Goal: Complete application form: Complete application form

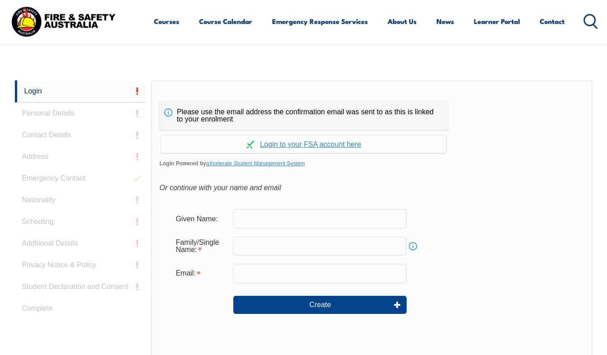
scroll to position [213, 0]
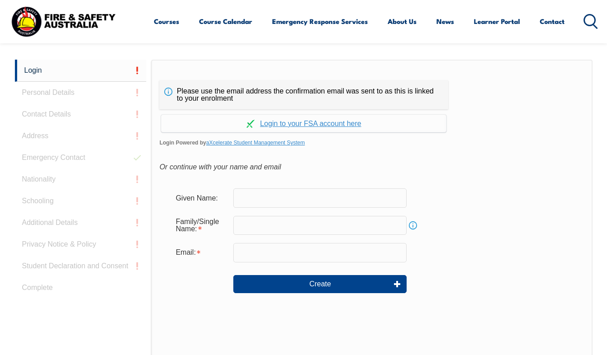
click at [340, 196] on input "text" at bounding box center [319, 197] width 173 height 19
type input "Cameron"
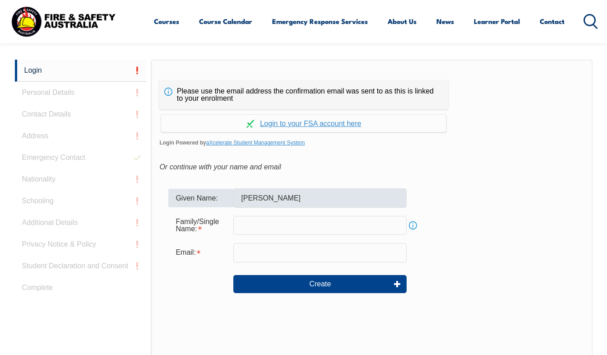
type input "Aitken"
type input "caitken3@agl.com.au"
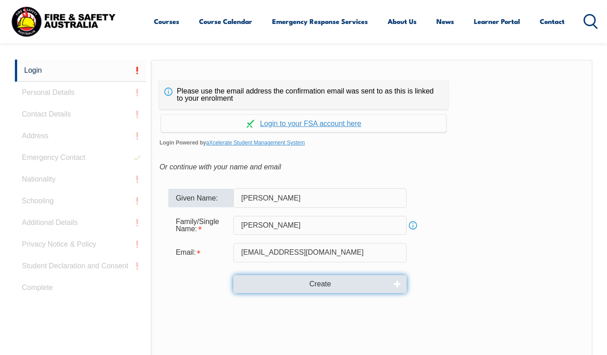
click at [302, 287] on button "Create" at bounding box center [319, 284] width 173 height 18
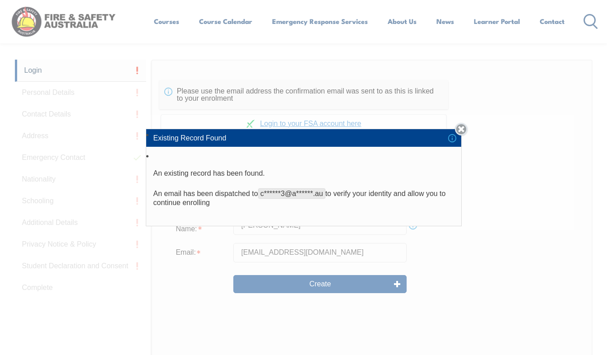
click at [463, 129] on link "Close" at bounding box center [461, 129] width 13 height 13
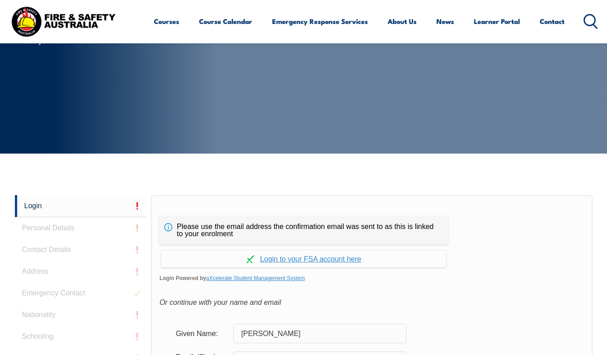
scroll to position [123, 0]
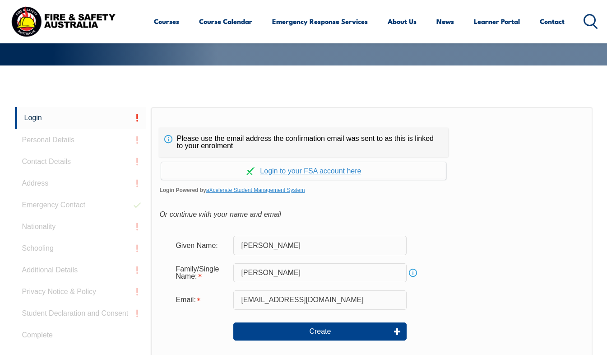
scroll to position [135, 0]
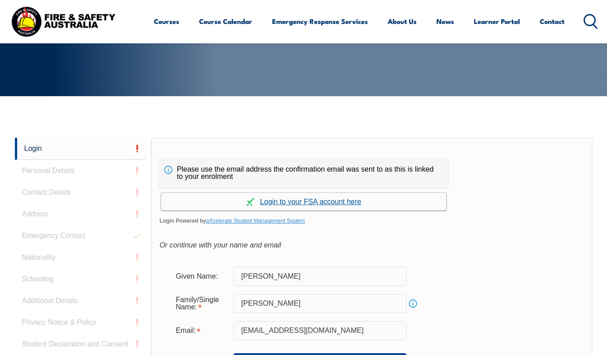
click at [355, 199] on link "Continue with aXcelerate" at bounding box center [303, 202] width 285 height 18
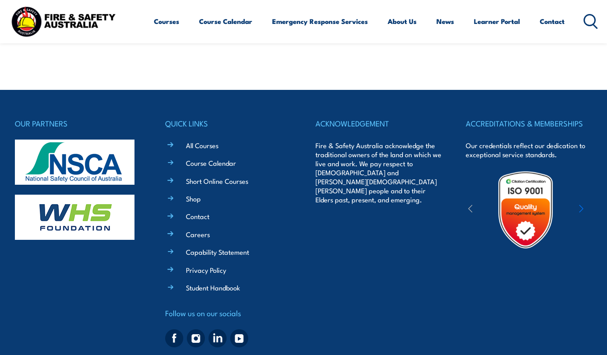
scroll to position [218, 0]
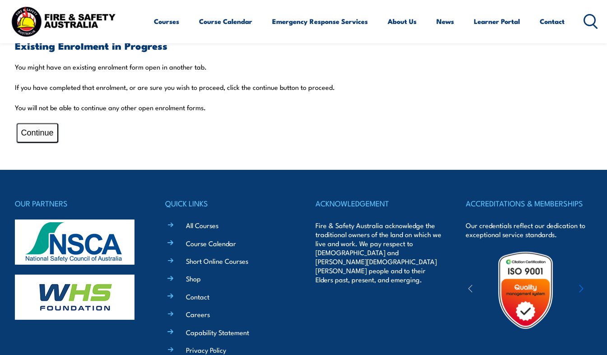
click at [51, 129] on button "Continue" at bounding box center [38, 132] width 42 height 19
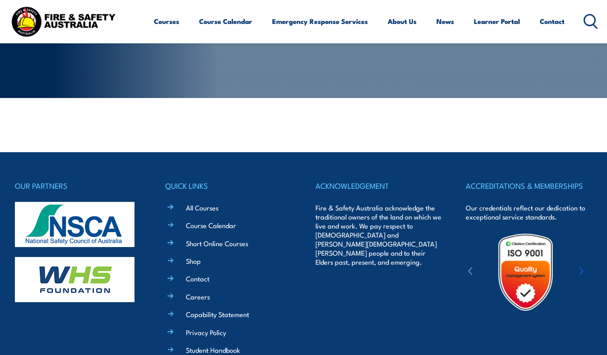
scroll to position [38, 0]
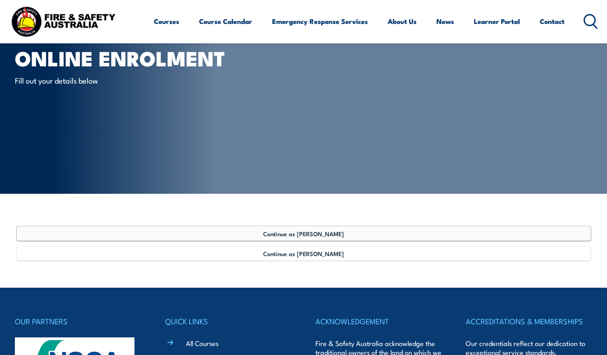
click at [309, 238] on link "Continue as Cameron Aitken" at bounding box center [304, 233] width 574 height 14
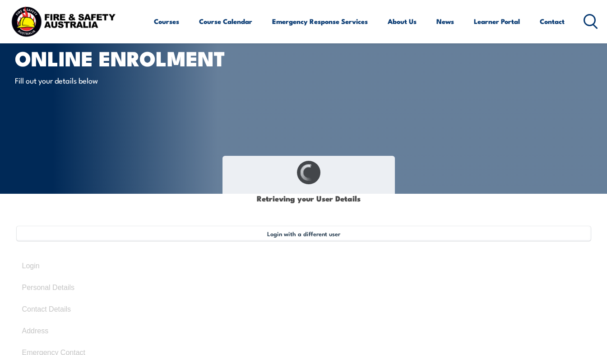
select select "Mr"
type input "Cameron"
type input "Aitken"
type input "September 5, 1988"
type input "TLVBS468BA"
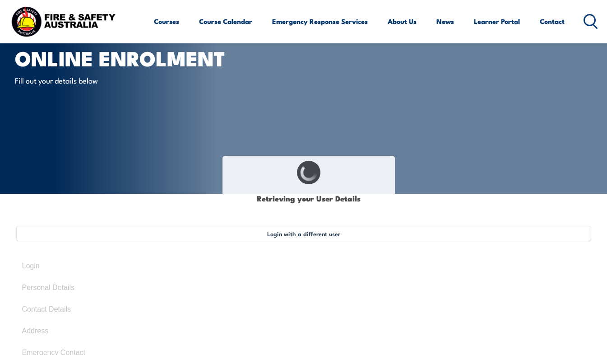
select select "M"
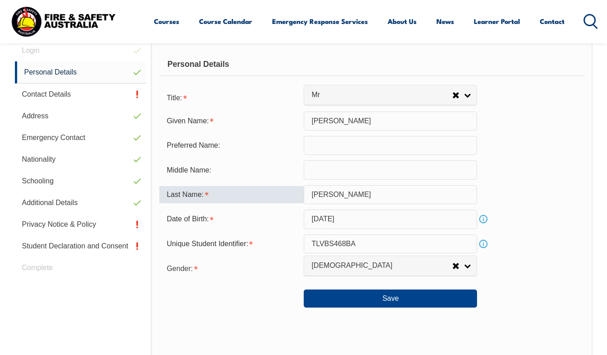
scroll to position [264, 0]
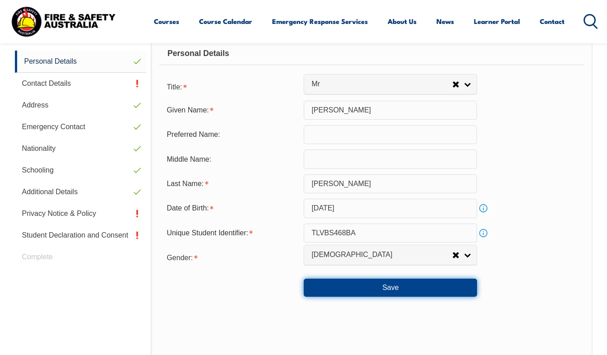
click at [336, 296] on button "Save" at bounding box center [390, 287] width 173 height 18
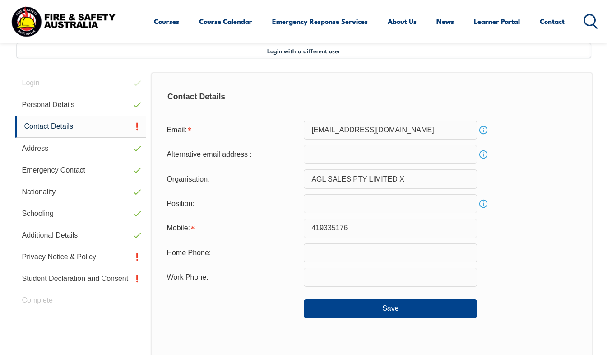
scroll to position [219, 0]
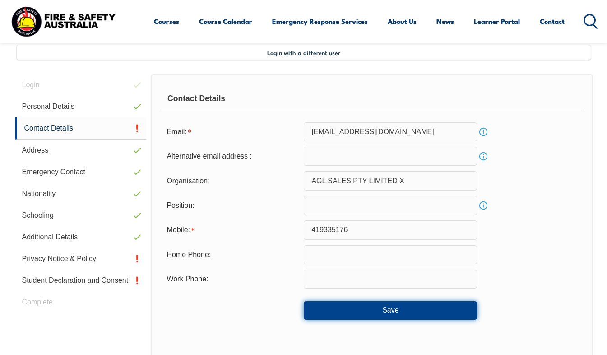
click at [334, 311] on button "Save" at bounding box center [390, 310] width 173 height 18
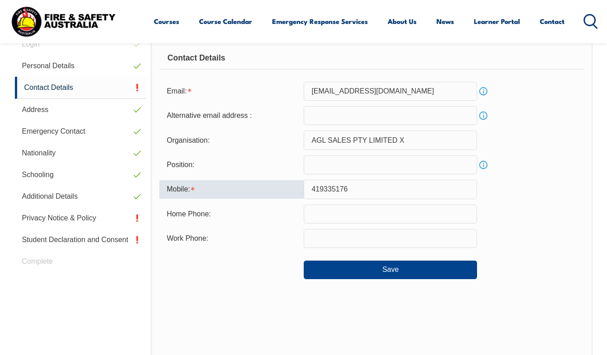
scroll to position [259, 0]
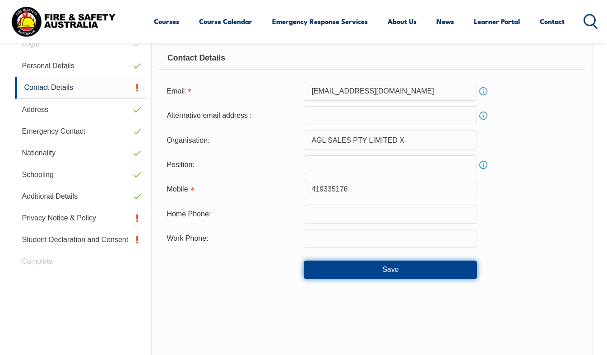
click at [355, 269] on button "Save" at bounding box center [390, 269] width 173 height 18
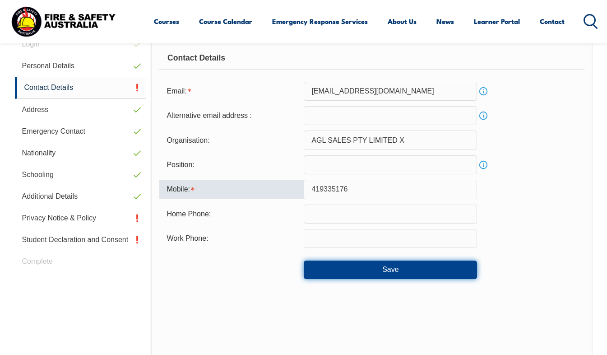
click at [442, 273] on button "Save" at bounding box center [390, 269] width 173 height 18
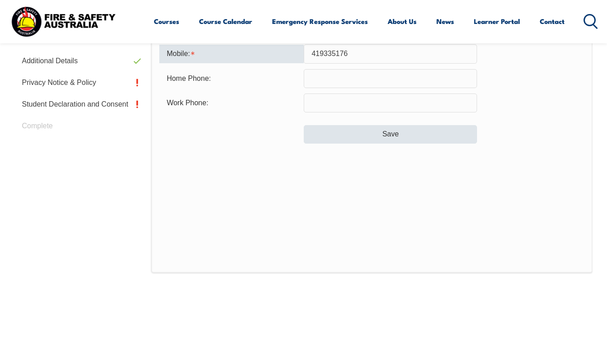
scroll to position [305, 0]
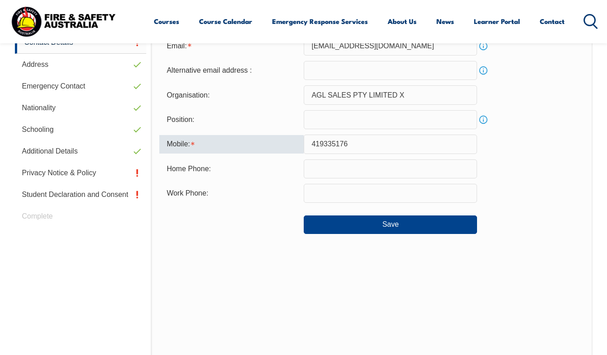
click at [310, 143] on input "419335176" at bounding box center [390, 143] width 173 height 19
type input "0419335176"
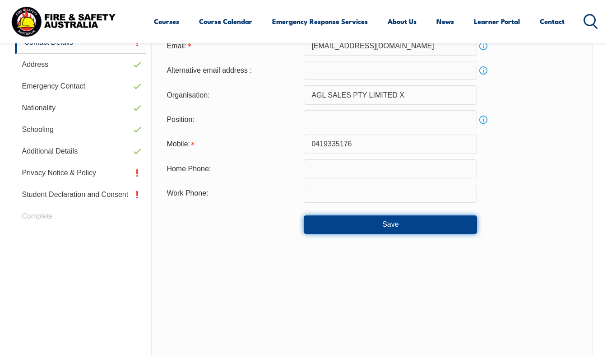
click at [356, 230] on button "Save" at bounding box center [390, 224] width 173 height 18
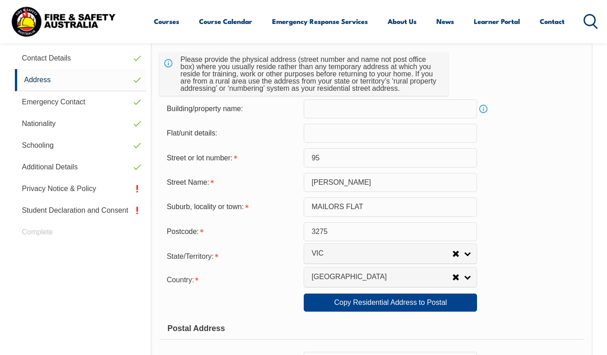
scroll to position [354, 0]
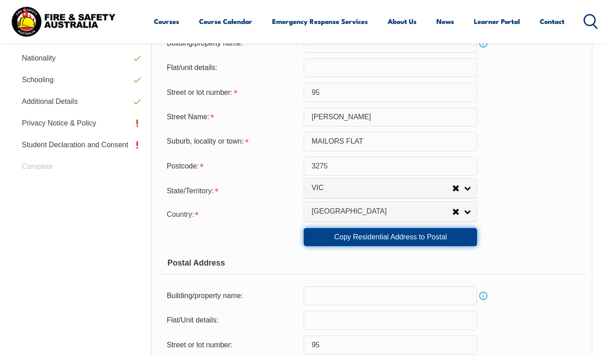
click at [348, 235] on link "Copy Residential Address to Postal" at bounding box center [390, 237] width 173 height 18
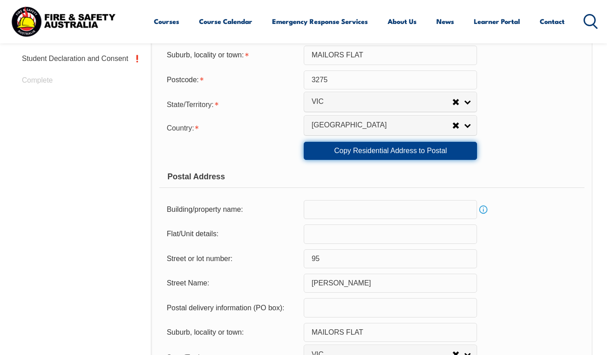
scroll to position [444, 0]
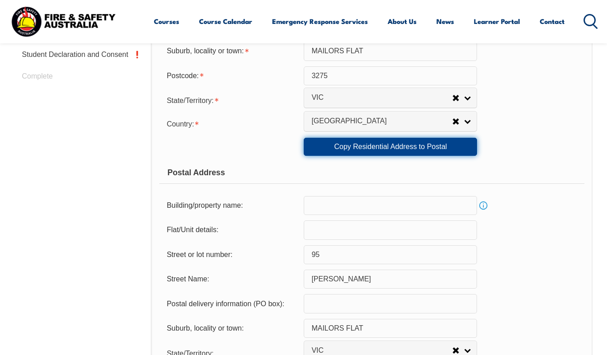
click at [370, 152] on link "Copy Residential Address to Postal" at bounding box center [390, 147] width 173 height 18
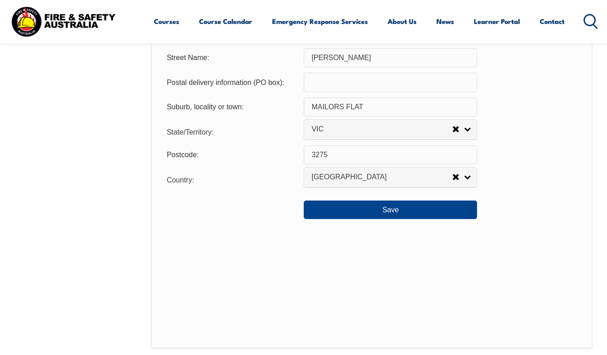
scroll to position [715, 0]
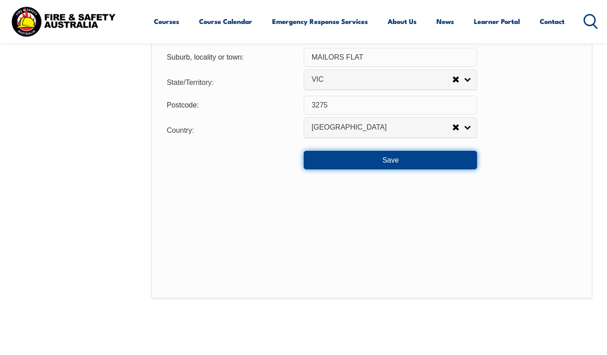
click at [404, 163] on button "Save" at bounding box center [390, 160] width 173 height 18
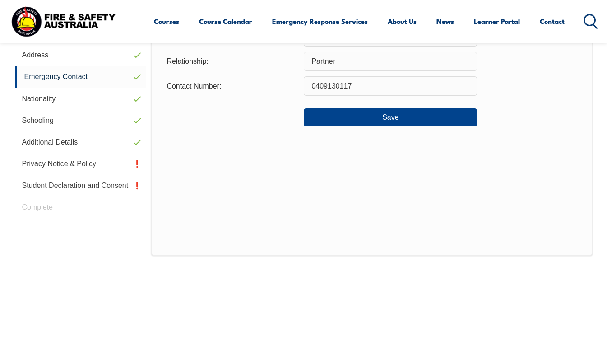
scroll to position [219, 0]
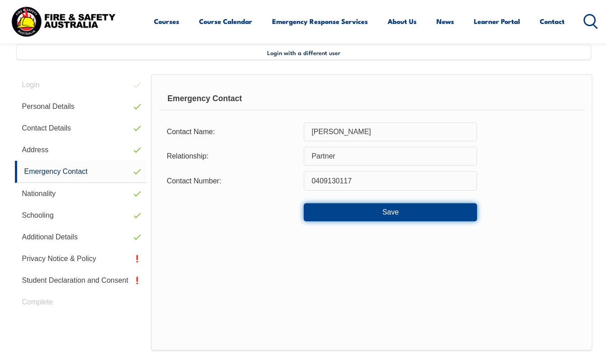
click at [365, 220] on button "Save" at bounding box center [390, 212] width 173 height 18
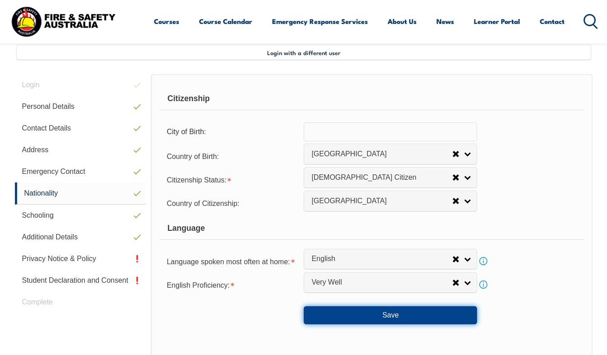
click at [379, 319] on button "Save" at bounding box center [390, 315] width 173 height 18
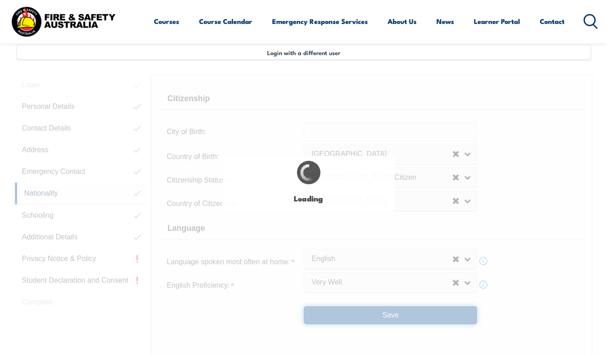
select select "false"
select select "true"
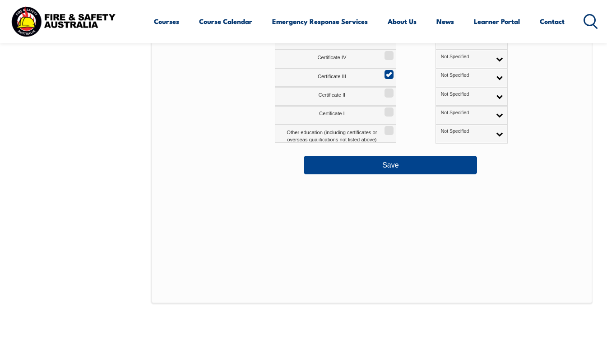
scroll to position [535, 0]
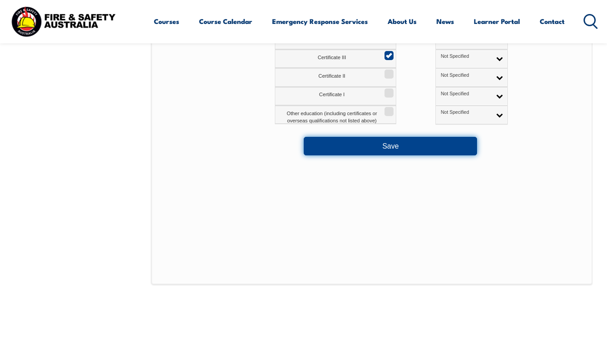
click at [400, 143] on button "Save" at bounding box center [390, 146] width 173 height 18
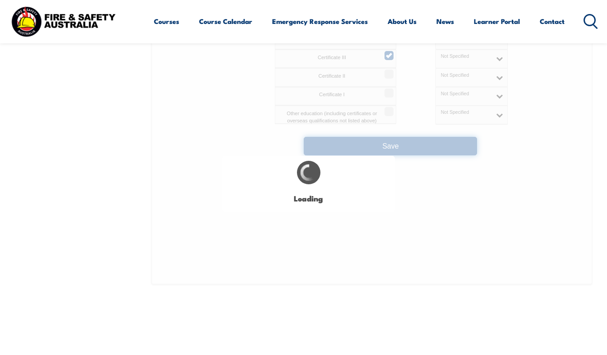
select select "false"
select select
select select "false"
select select "true"
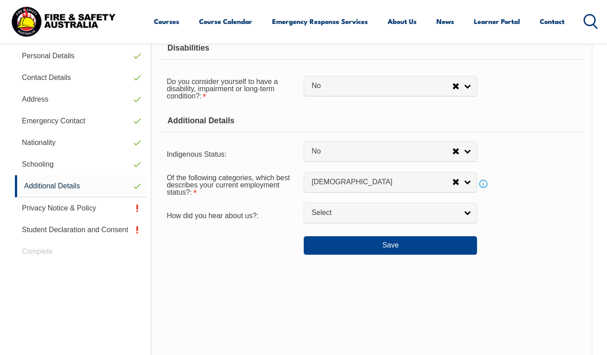
scroll to position [219, 0]
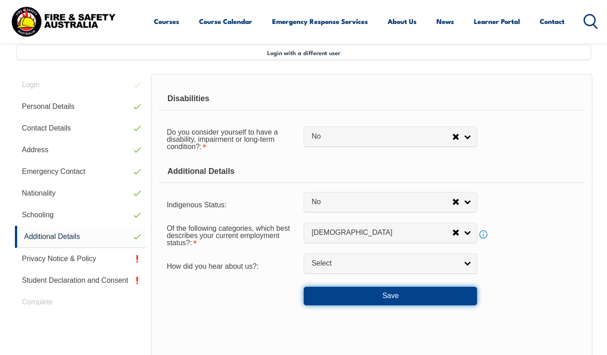
click at [361, 291] on button "Save" at bounding box center [390, 296] width 173 height 18
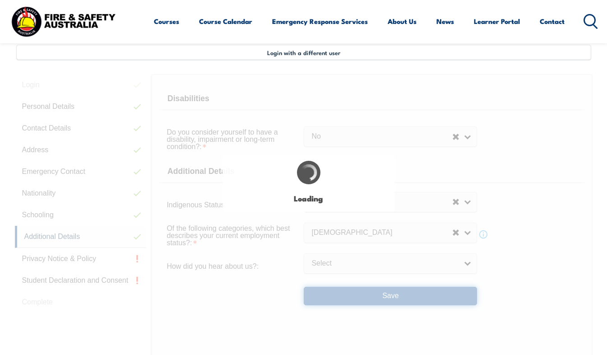
select select "false"
select select
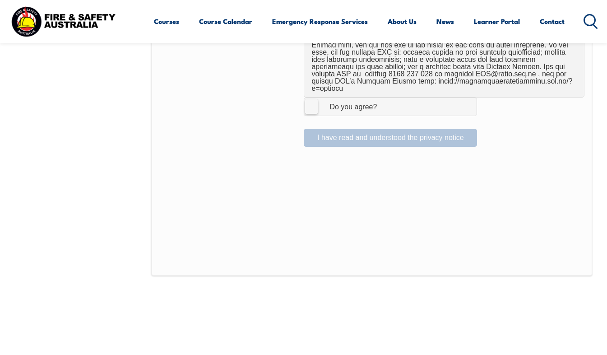
scroll to position [625, 0]
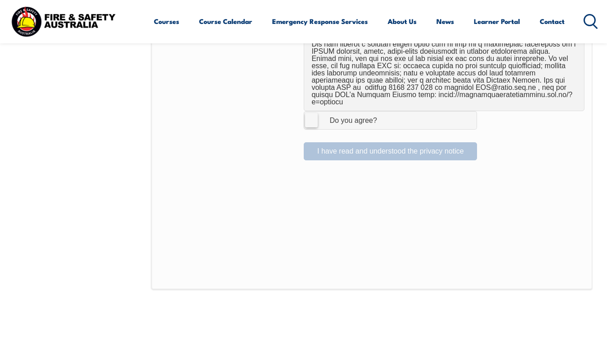
click at [312, 111] on label "I Agree Do you agree?" at bounding box center [390, 120] width 173 height 18
click at [384, 111] on input "I Agree Do you agree?" at bounding box center [391, 119] width 15 height 17
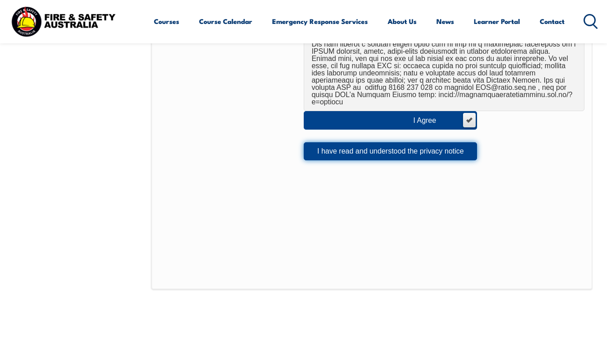
click at [345, 142] on button "I have read and understood the privacy notice" at bounding box center [390, 151] width 173 height 18
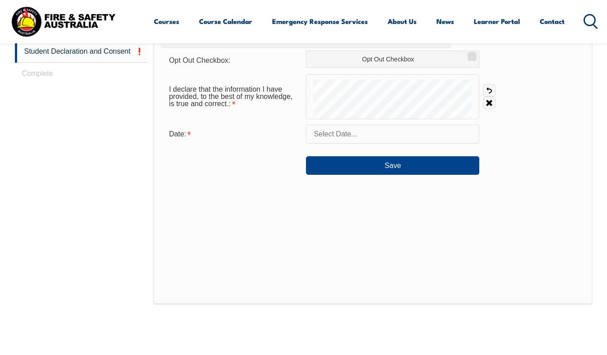
scroll to position [354, 0]
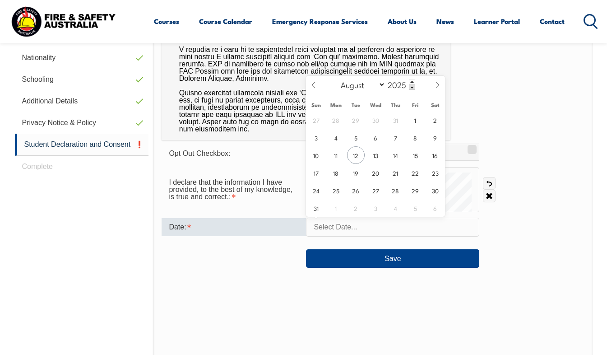
click at [325, 223] on input "text" at bounding box center [392, 226] width 173 height 19
click at [361, 157] on span "12" at bounding box center [356, 155] width 18 height 18
type input "August 12, 2025"
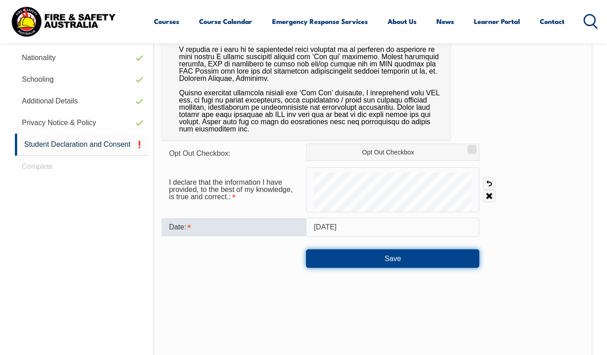
click at [364, 258] on button "Save" at bounding box center [392, 258] width 173 height 18
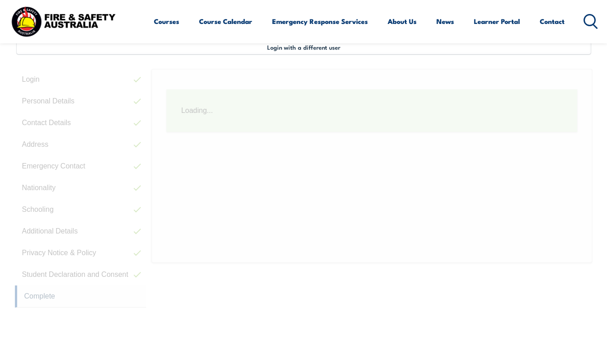
scroll to position [219, 0]
